Goal: Register for event/course

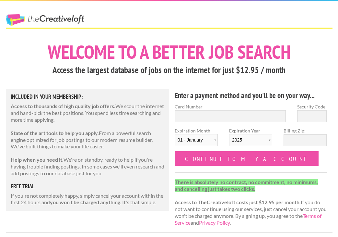
click at [41, 22] on link "The Creative Loft" at bounding box center [45, 20] width 78 height 12
